Goal: Information Seeking & Learning: Learn about a topic

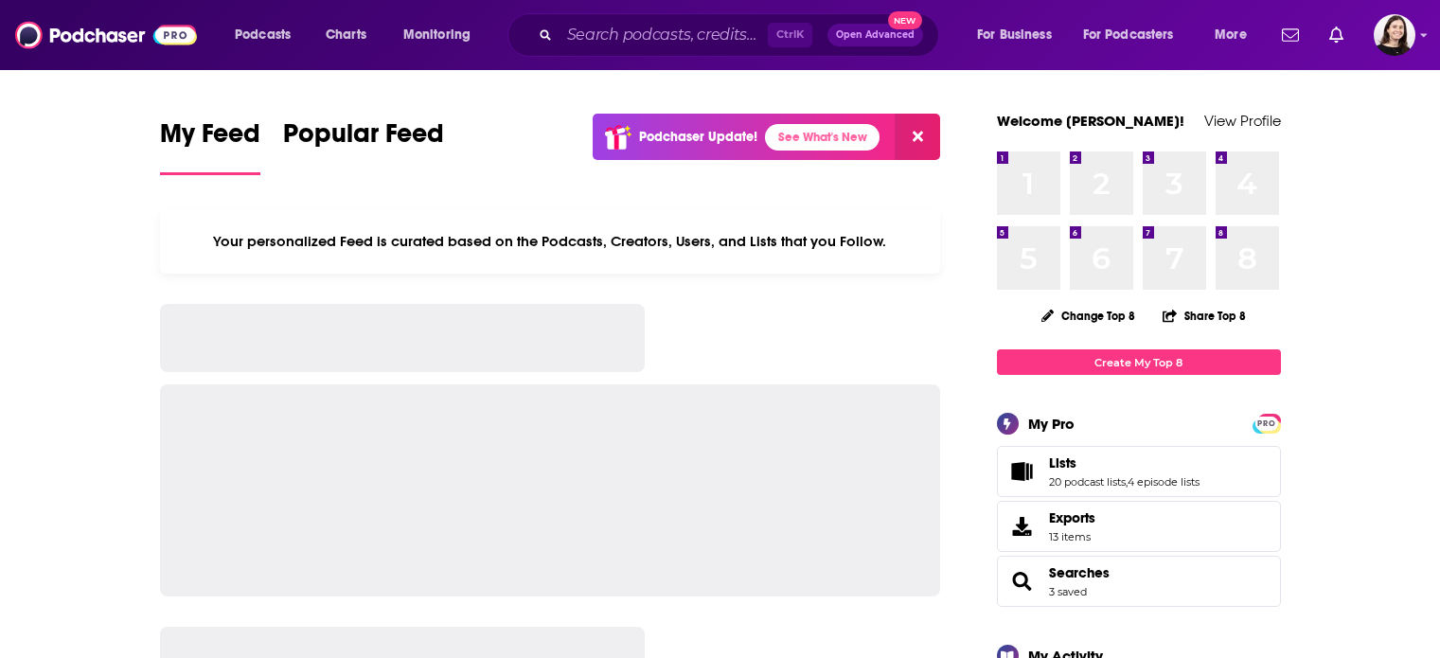
click at [659, 29] on input "Search podcasts, credits, & more..." at bounding box center [663, 35] width 208 height 30
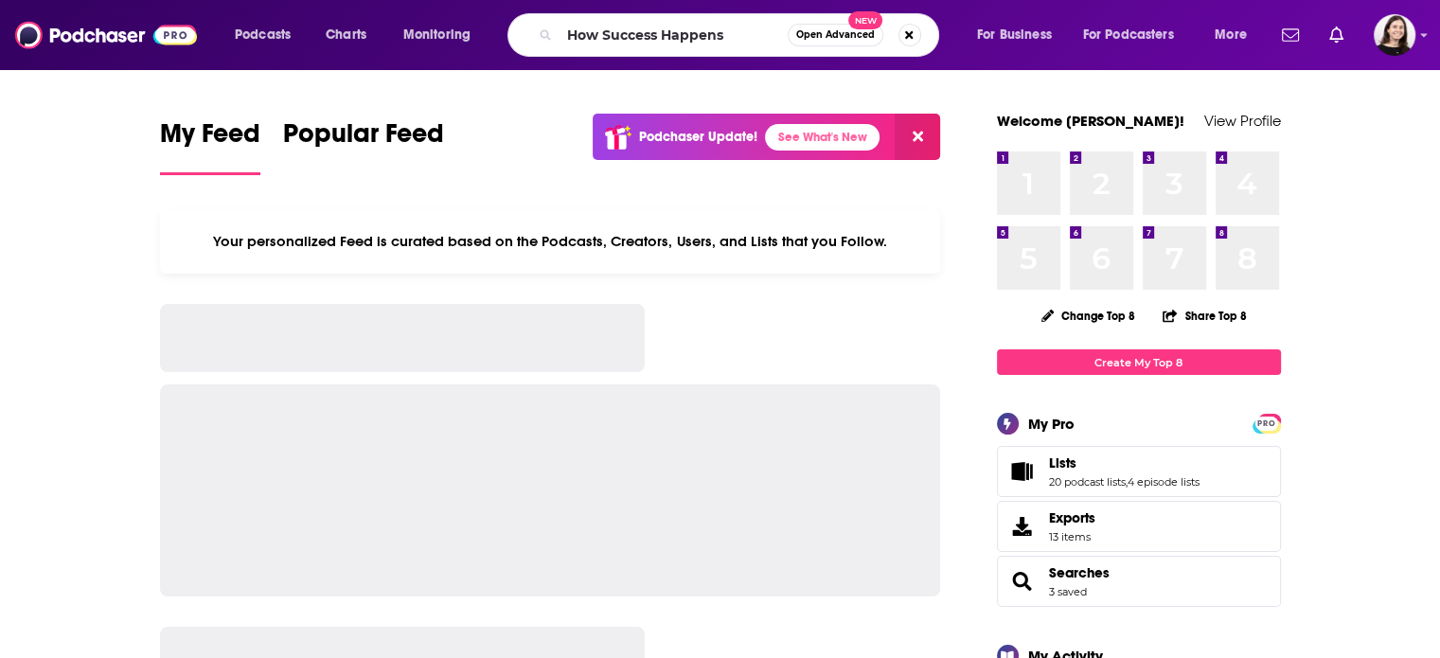
type input "How Success Happens"
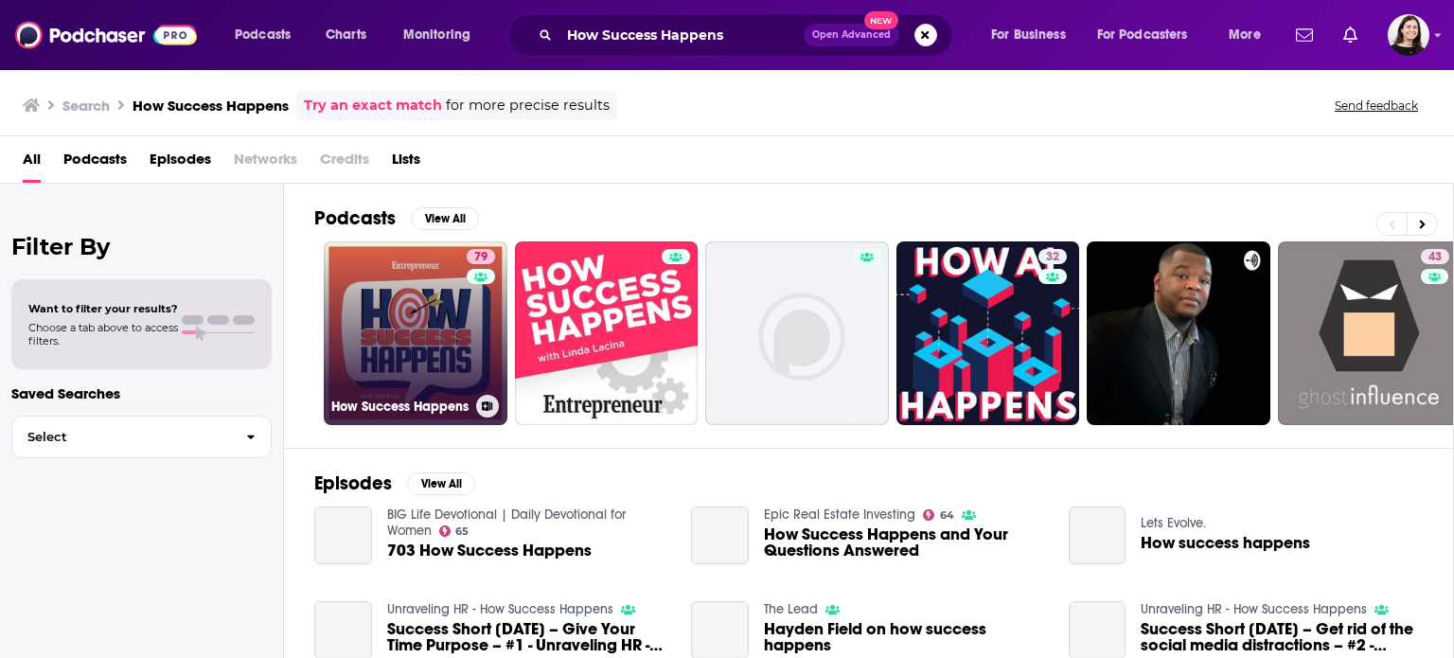
click at [436, 345] on link "79 How Success Happens" at bounding box center [416, 333] width 184 height 184
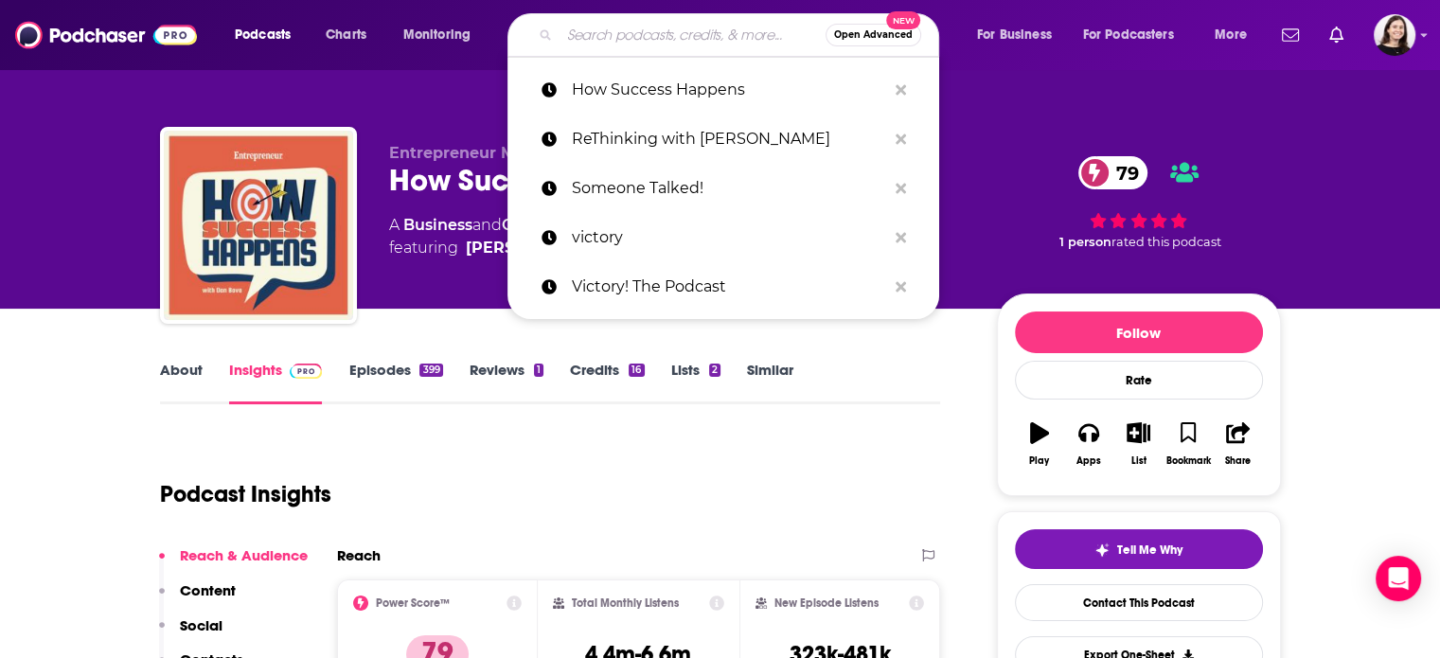
click at [632, 33] on input "Search podcasts, credits, & more..." at bounding box center [692, 35] width 266 height 30
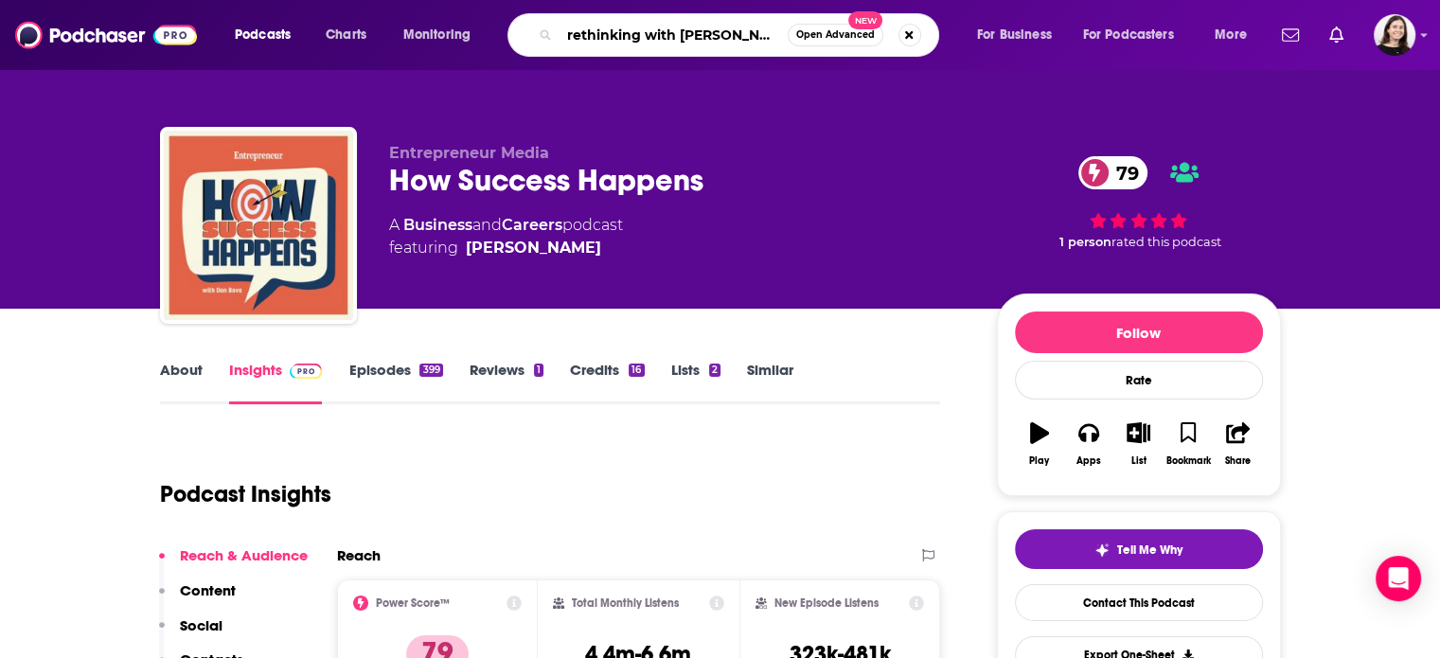
type input "rethinking with [PERSON_NAME]"
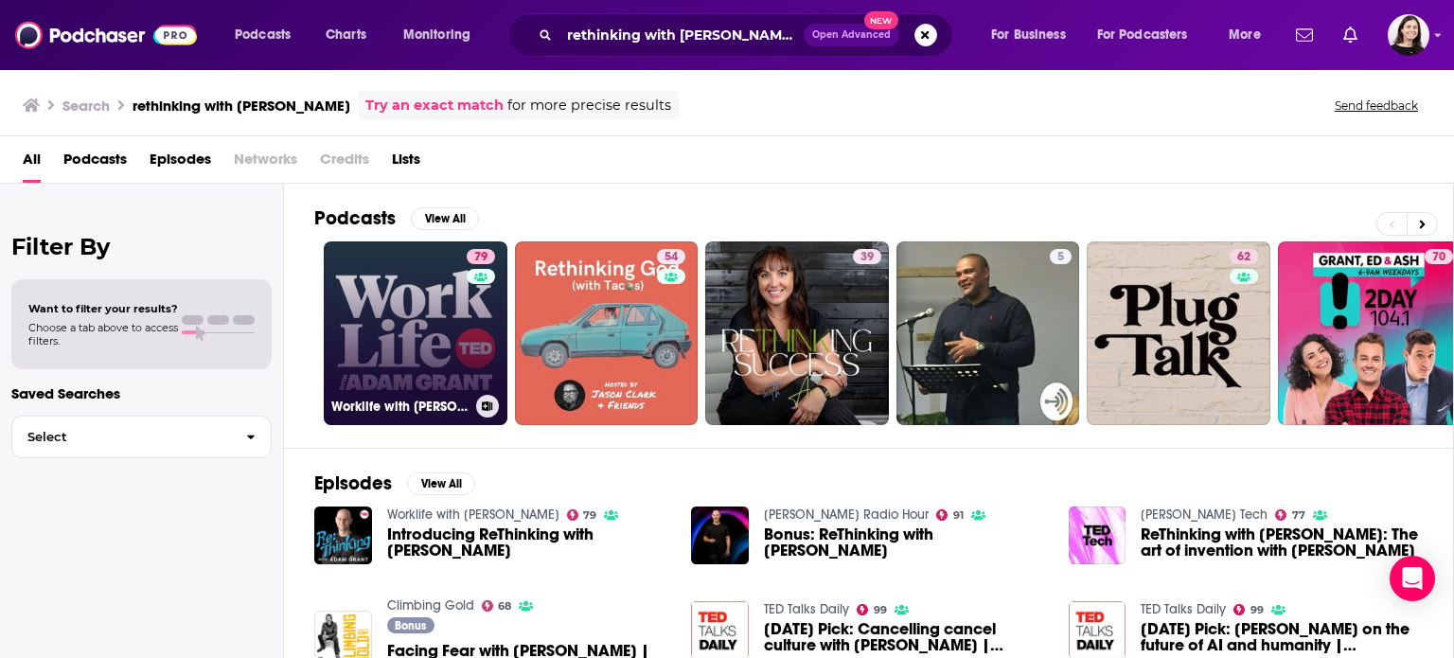
click at [468, 315] on div "79" at bounding box center [483, 322] width 33 height 146
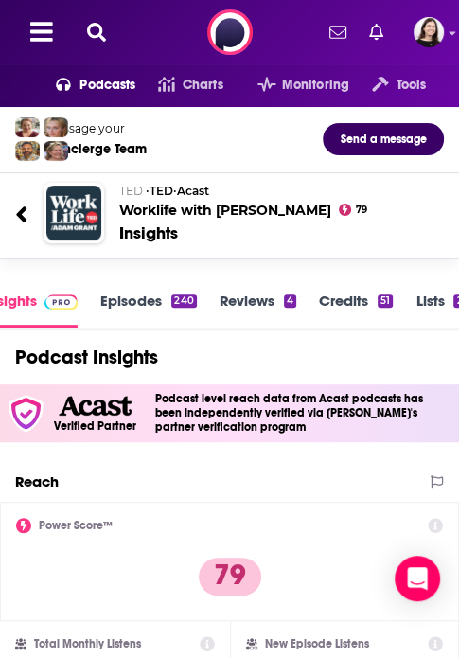
drag, startPoint x: 364, startPoint y: 221, endPoint x: 388, endPoint y: 219, distance: 23.7
click at [364, 221] on div "[PERSON_NAME] • [PERSON_NAME] • Acast Worklife with [PERSON_NAME] 79 Insights" at bounding box center [264, 214] width 321 height 62
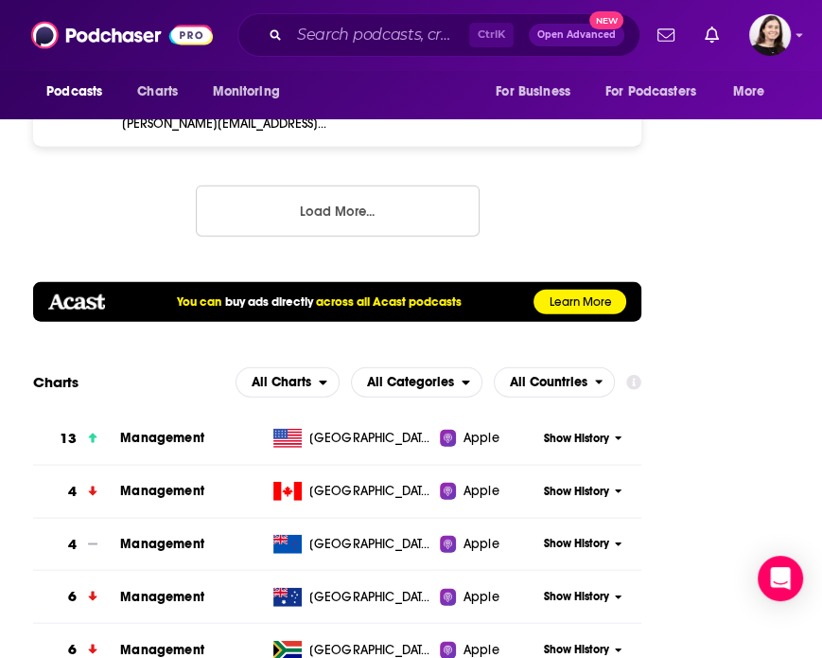
scroll to position [1981, 0]
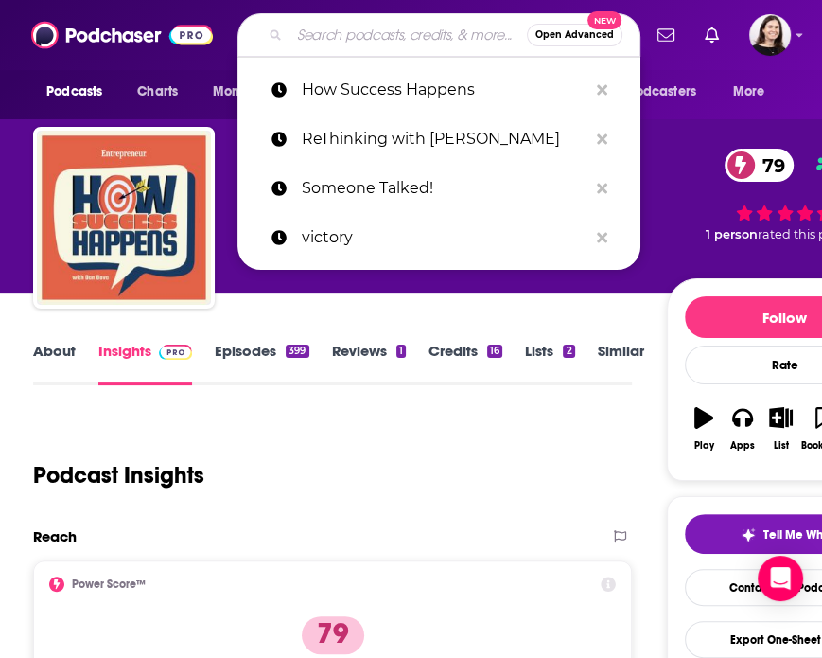
click at [409, 41] on input "Search podcasts, credits, & more..." at bounding box center [409, 35] width 238 height 30
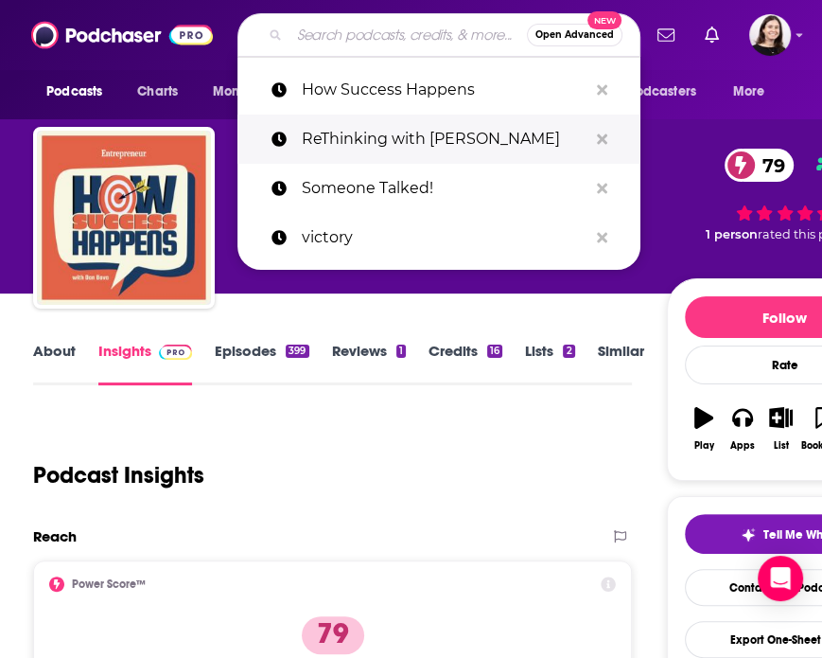
click at [480, 143] on p "ReThinking with [PERSON_NAME]" at bounding box center [445, 139] width 286 height 49
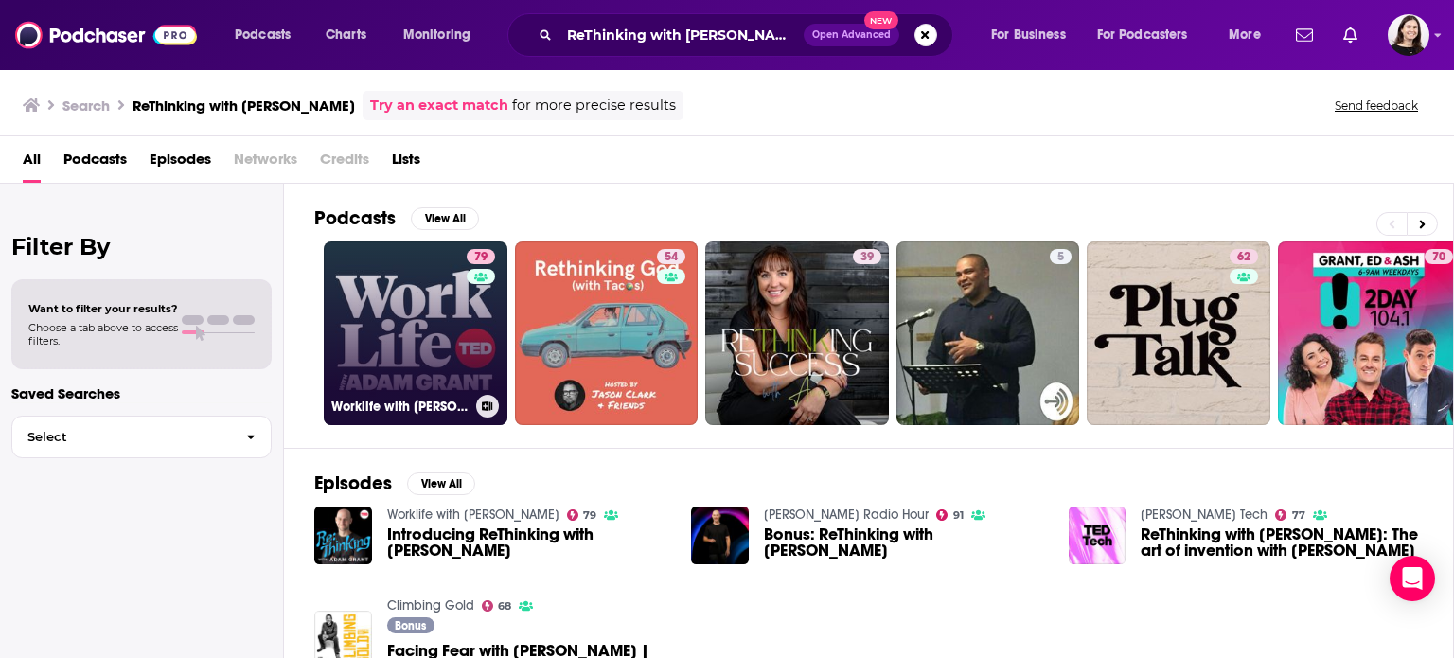
click at [379, 291] on link "79 Worklife with [PERSON_NAME]" at bounding box center [416, 333] width 184 height 184
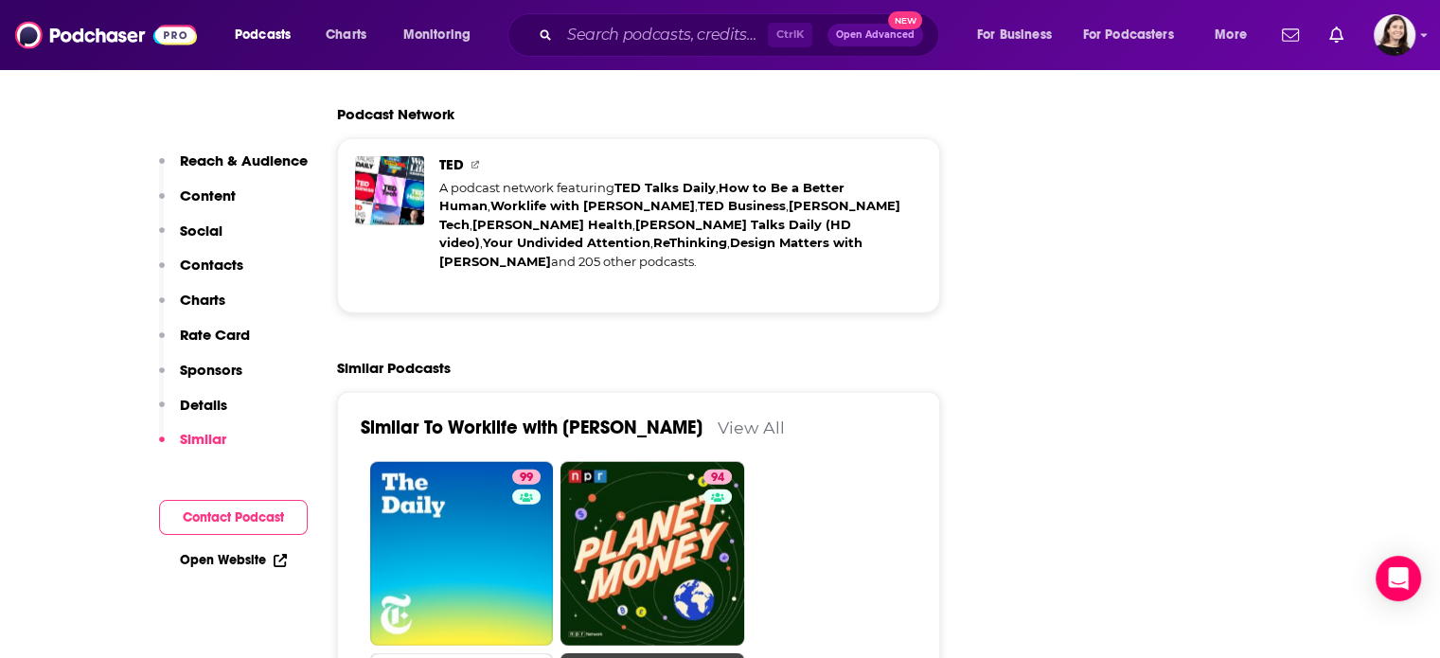
scroll to position [4354, 0]
